Goal: Transaction & Acquisition: Obtain resource

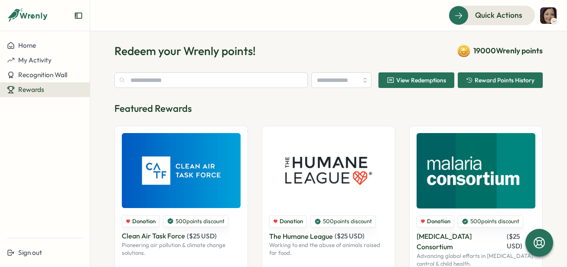
scroll to position [10, 0]
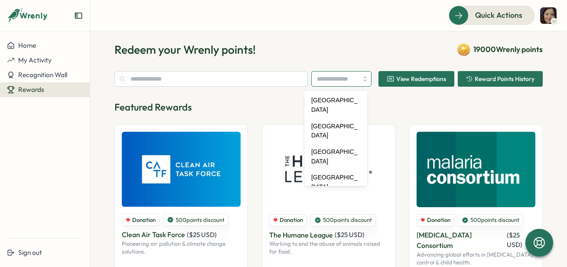
click at [350, 78] on input "search" at bounding box center [341, 79] width 60 height 16
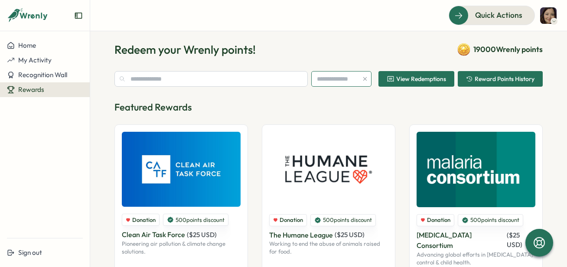
type input "******"
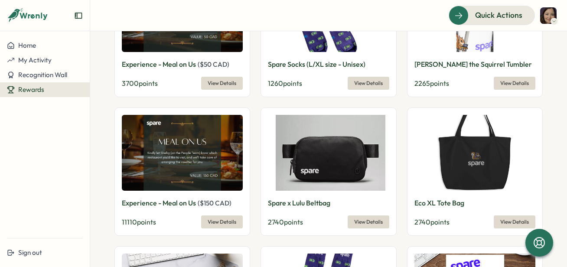
scroll to position [378, 0]
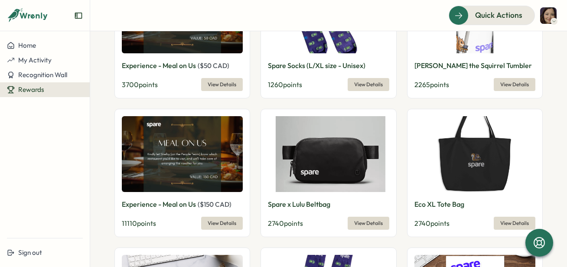
click at [217, 217] on span "View Details" at bounding box center [221, 223] width 29 height 12
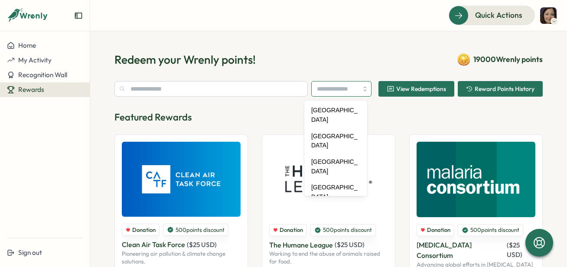
click at [360, 90] on input "search" at bounding box center [341, 89] width 60 height 16
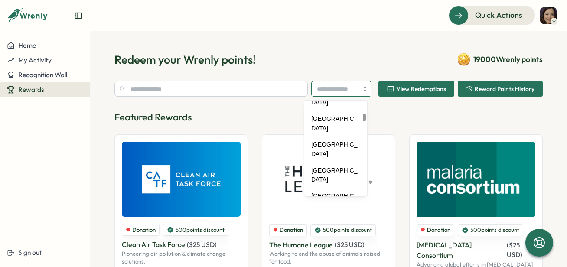
scroll to position [592, 0]
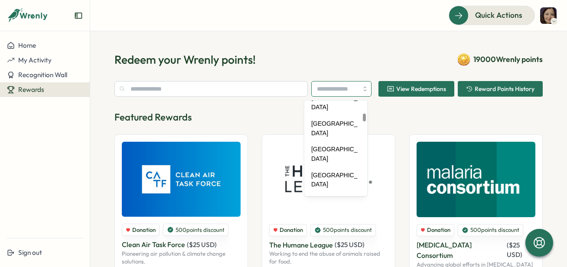
type input "******"
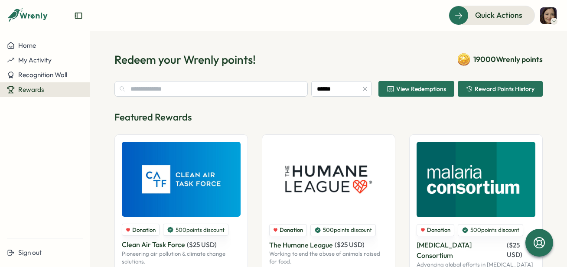
click at [396, 87] on span "View Redemptions" at bounding box center [421, 89] width 50 height 6
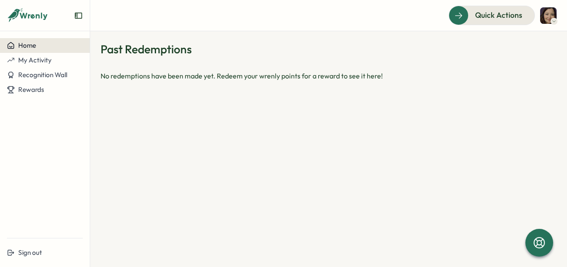
click at [33, 49] on span "Home" at bounding box center [27, 45] width 18 height 8
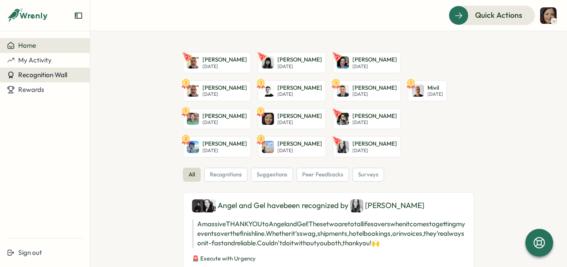
click at [55, 72] on span "Recognition Wall" at bounding box center [42, 75] width 49 height 8
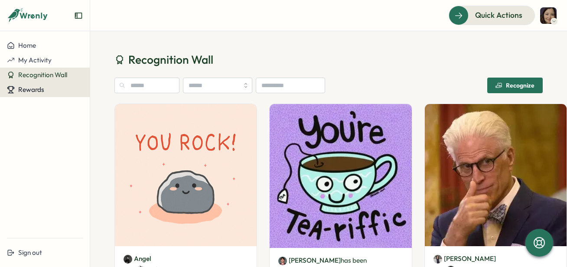
click at [49, 90] on div "Rewards" at bounding box center [45, 90] width 76 height 8
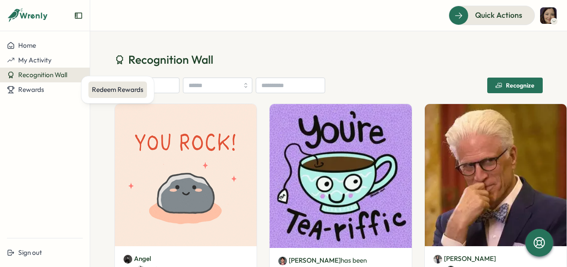
click at [99, 89] on div "Redeem Rewards" at bounding box center [118, 90] width 52 height 10
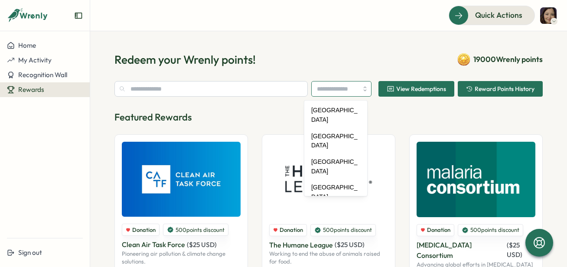
click at [324, 90] on input "search" at bounding box center [341, 89] width 60 height 16
type input "******"
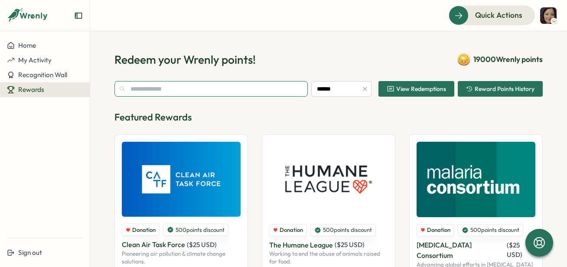
click at [267, 92] on input "text" at bounding box center [210, 89] width 193 height 16
click at [271, 116] on p "Featured Rewards" at bounding box center [328, 116] width 428 height 13
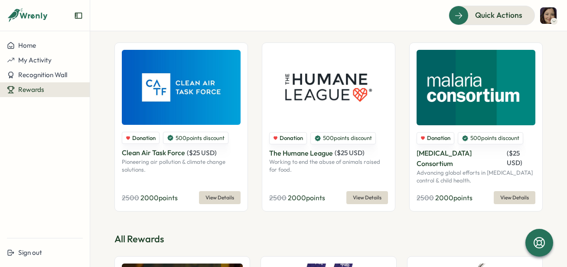
scroll to position [93, 0]
